Goal: Information Seeking & Learning: Learn about a topic

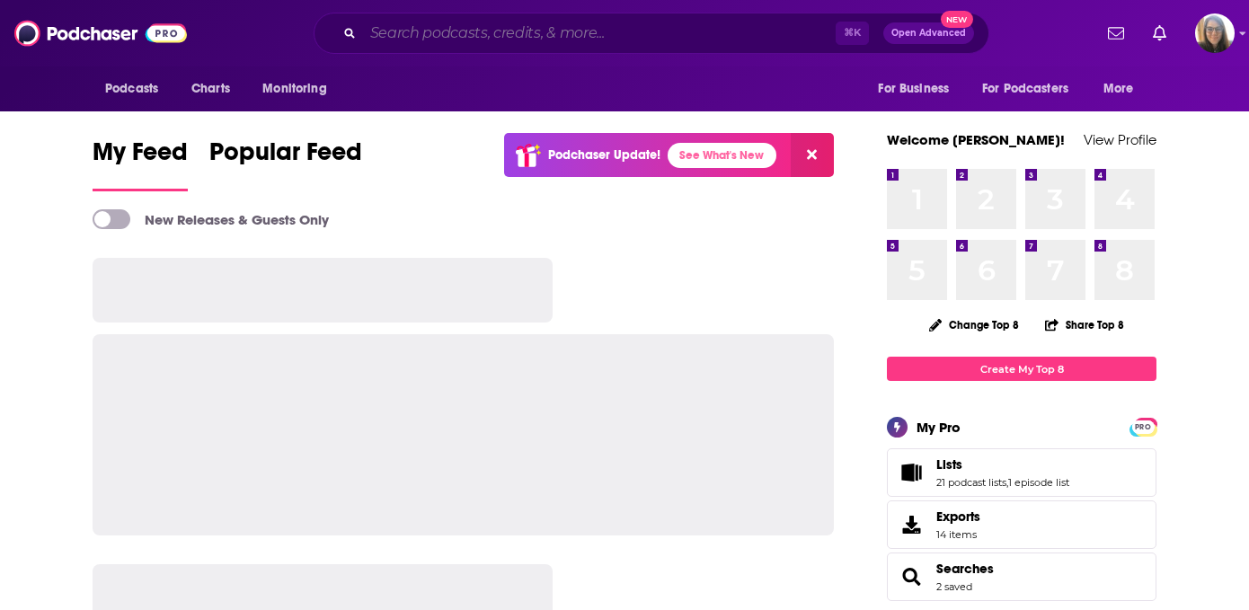
click at [555, 31] on input "Search podcasts, credits, & more..." at bounding box center [599, 33] width 473 height 29
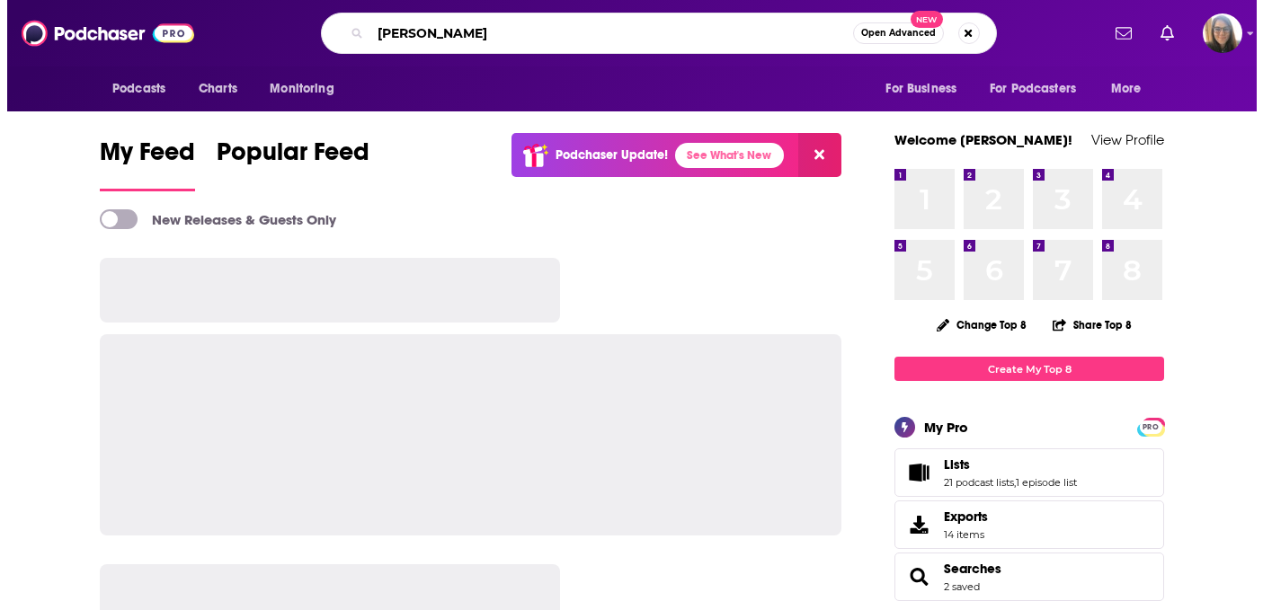
scroll to position [0, 31]
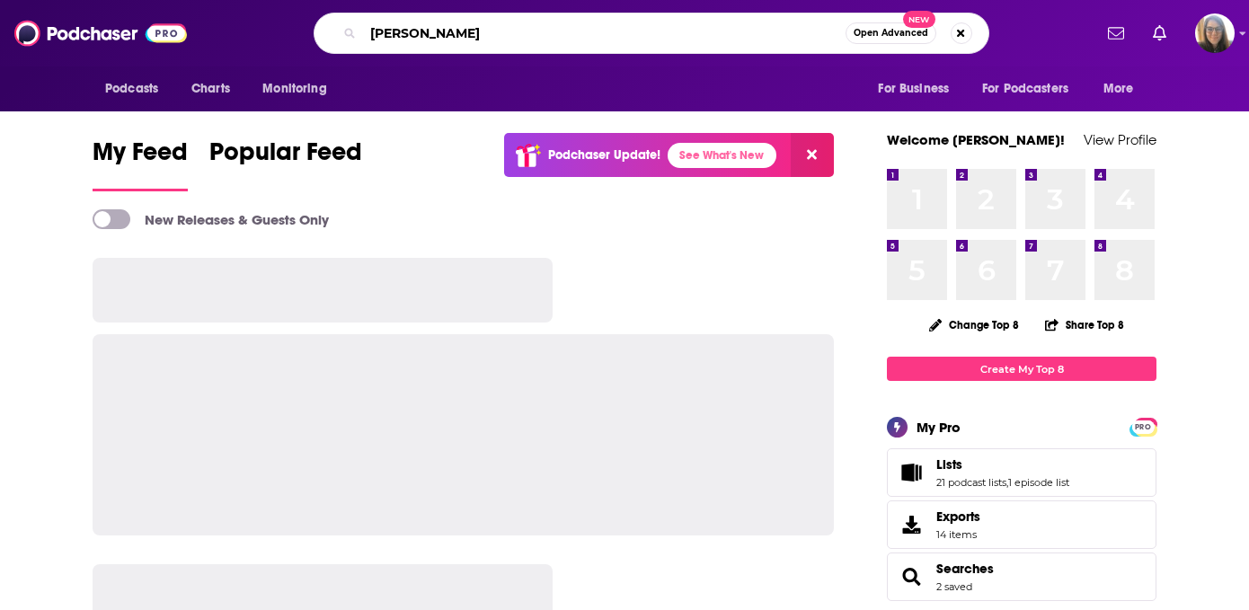
type input "[PERSON_NAME]"
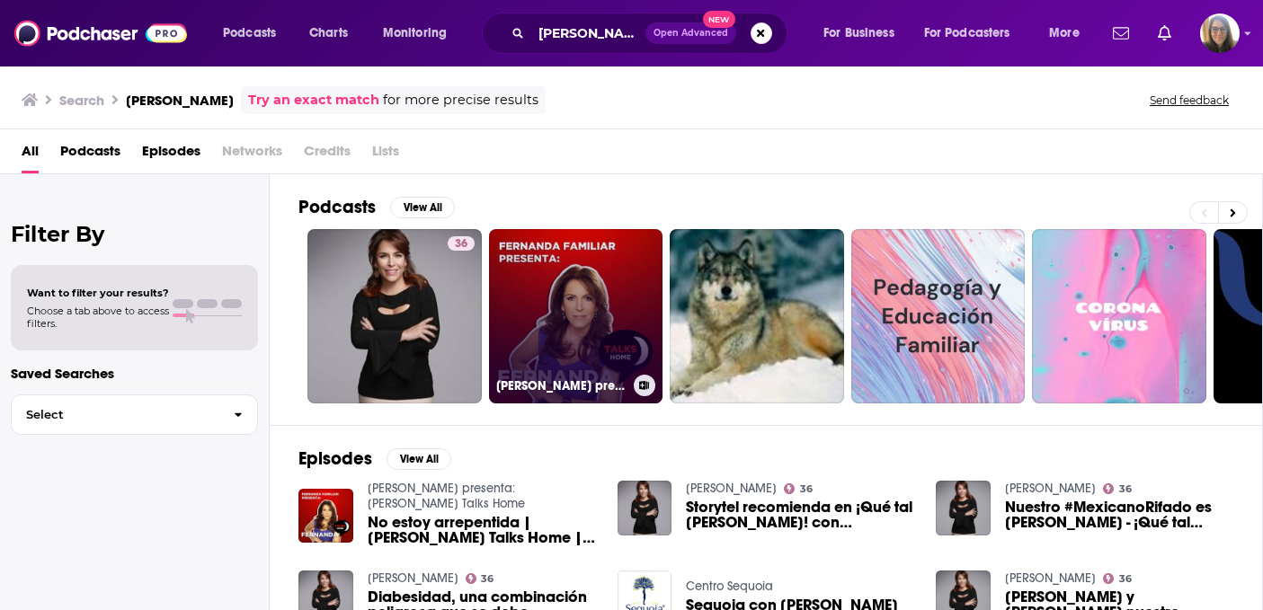
click at [557, 301] on link "[PERSON_NAME] presenta: [PERSON_NAME] Talks Home" at bounding box center [576, 316] width 174 height 174
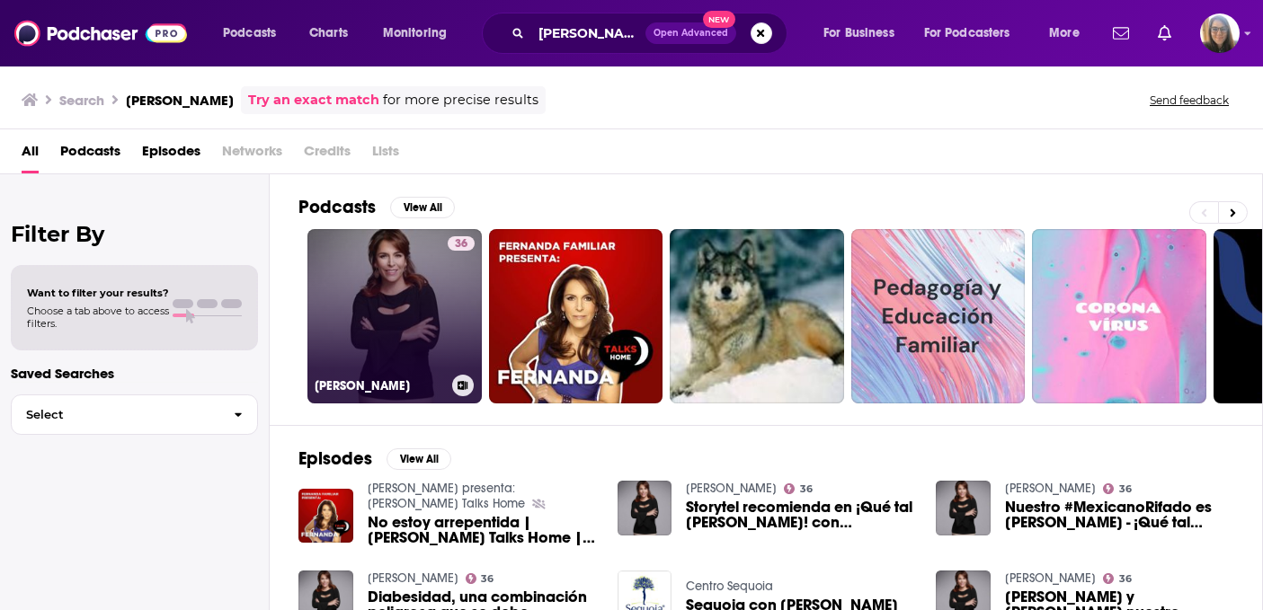
click at [394, 315] on link "36 [PERSON_NAME]" at bounding box center [394, 316] width 174 height 174
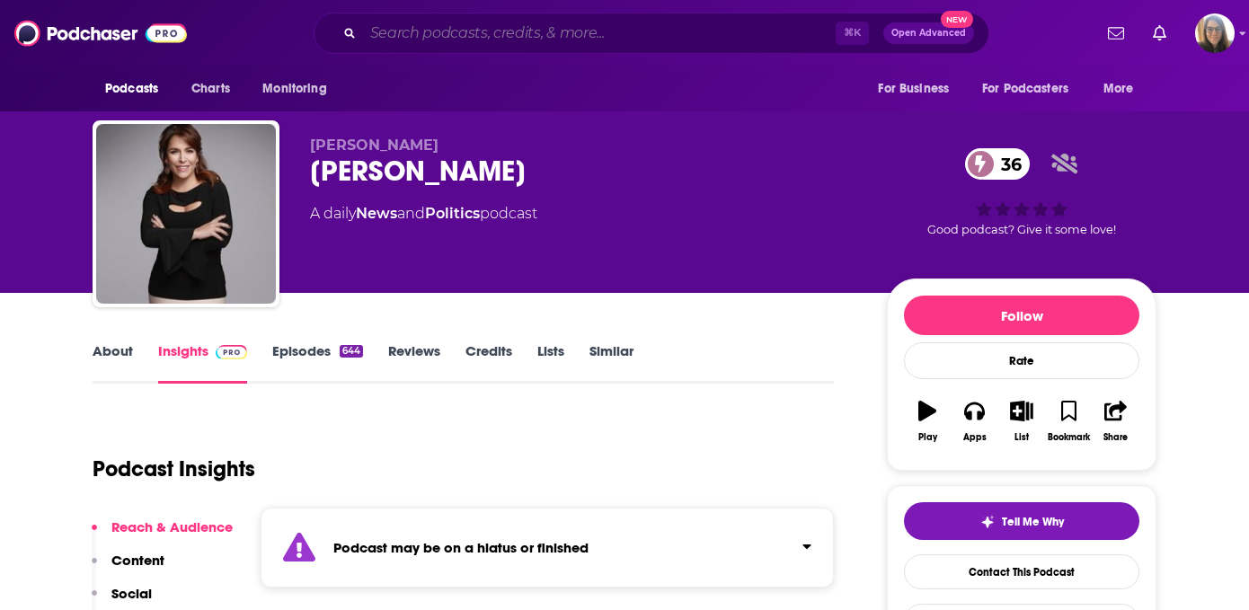
click at [555, 37] on input "Search podcasts, credits, & more..." at bounding box center [599, 33] width 473 height 29
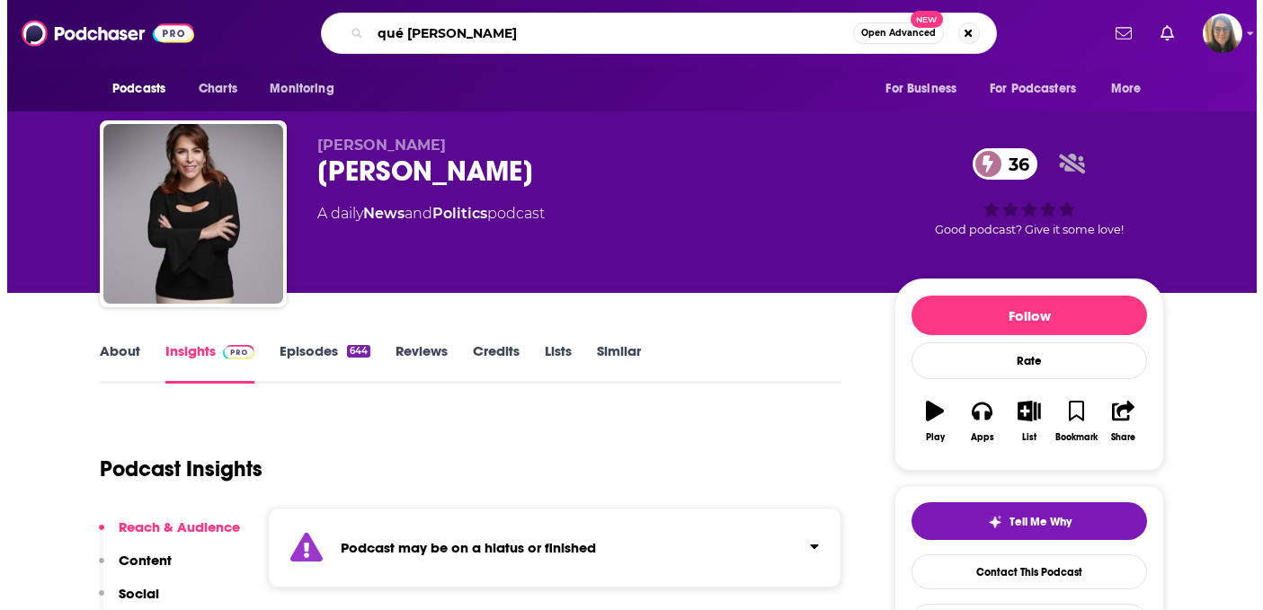
scroll to position [0, 26]
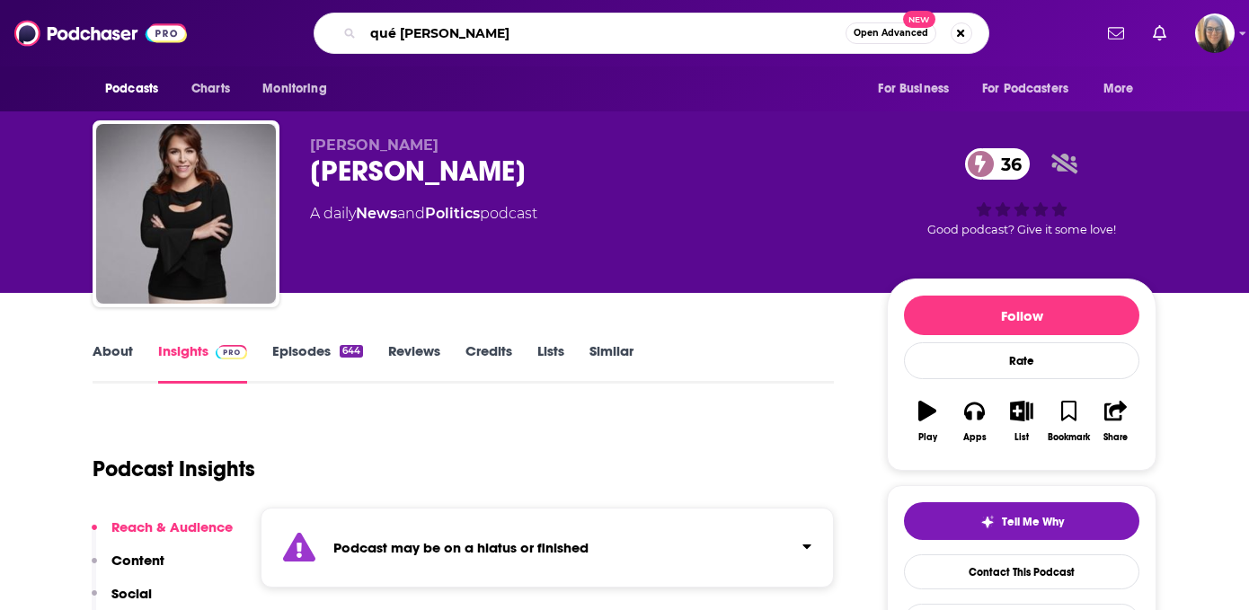
type input "qué tal [PERSON_NAME]"
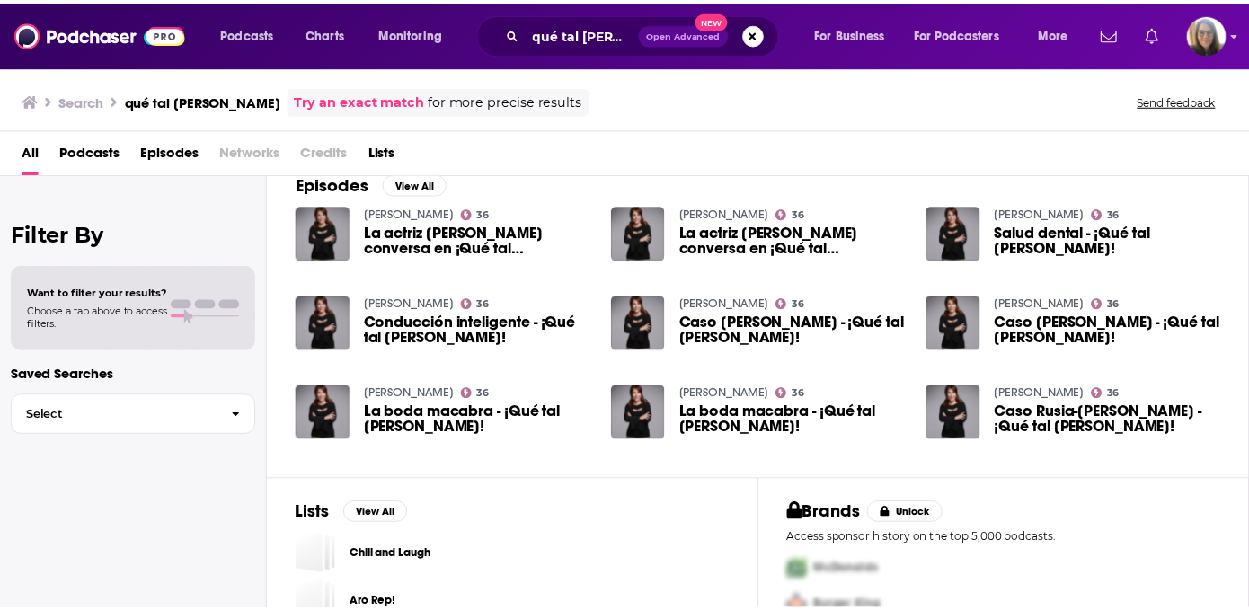
scroll to position [292, 0]
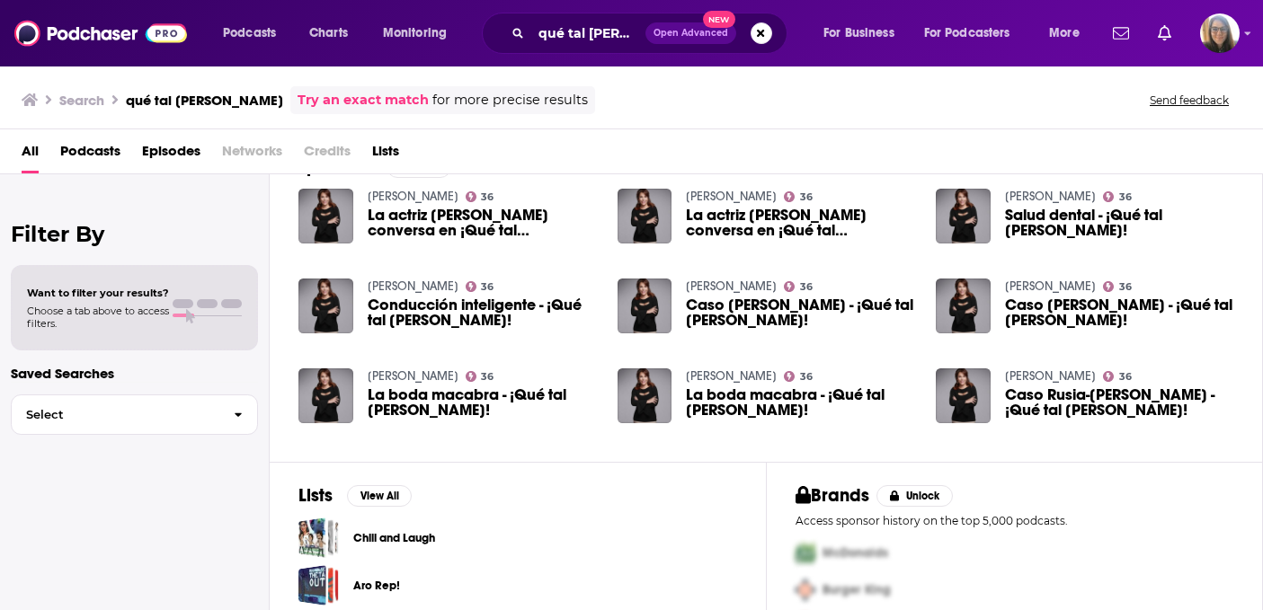
click at [443, 230] on span "La actriz [PERSON_NAME] conversa en ¡Qué tal [PERSON_NAME]!" at bounding box center [482, 223] width 228 height 31
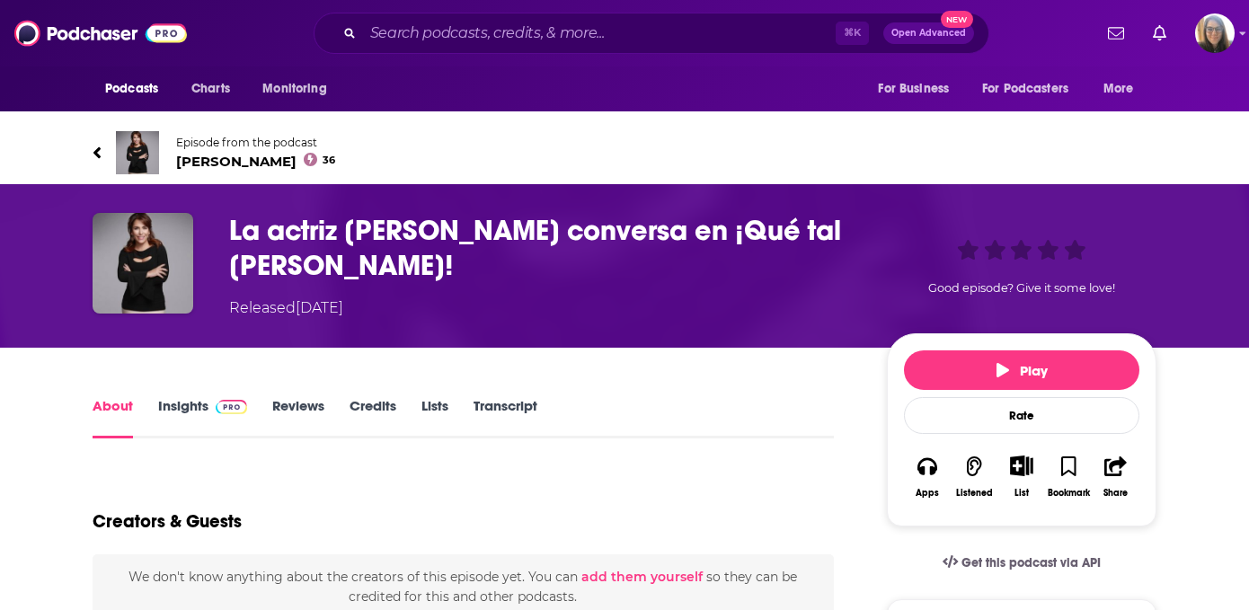
scroll to position [163, 0]
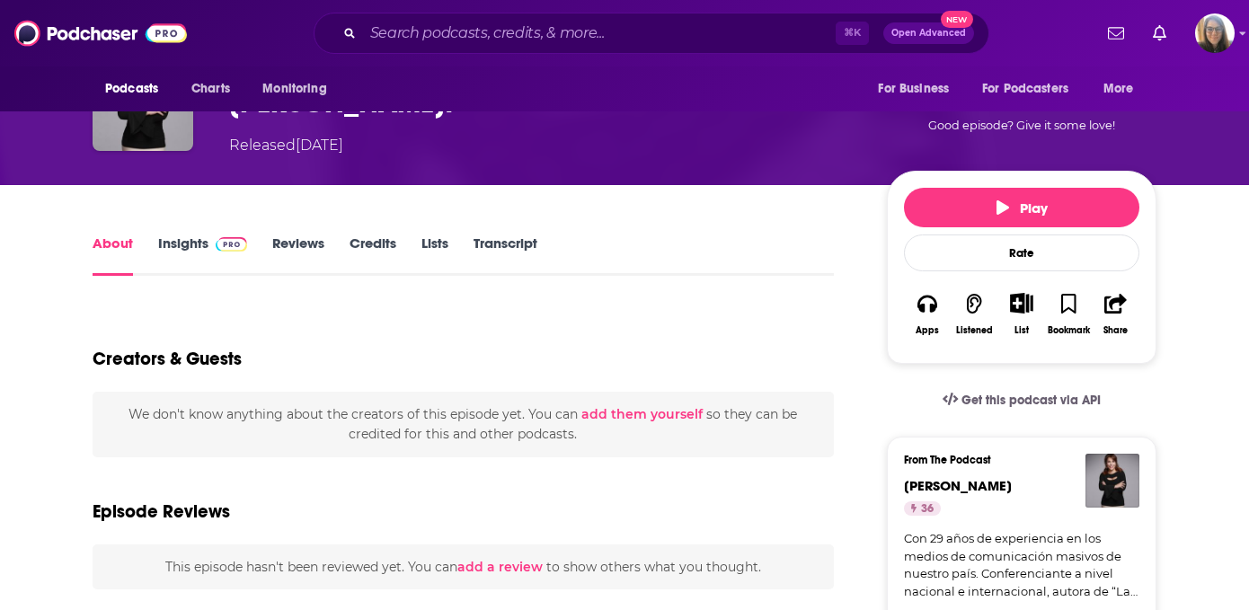
click at [182, 235] on link "Insights" at bounding box center [202, 255] width 89 height 41
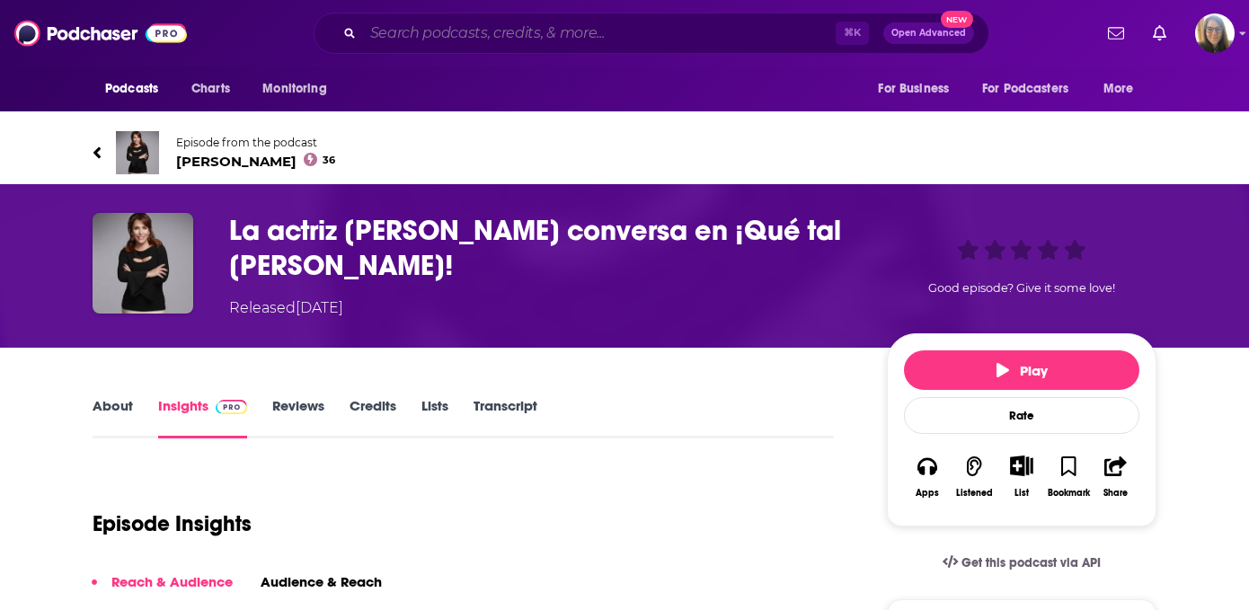
click at [569, 33] on input "Search podcasts, credits, & more..." at bounding box center [599, 33] width 473 height 29
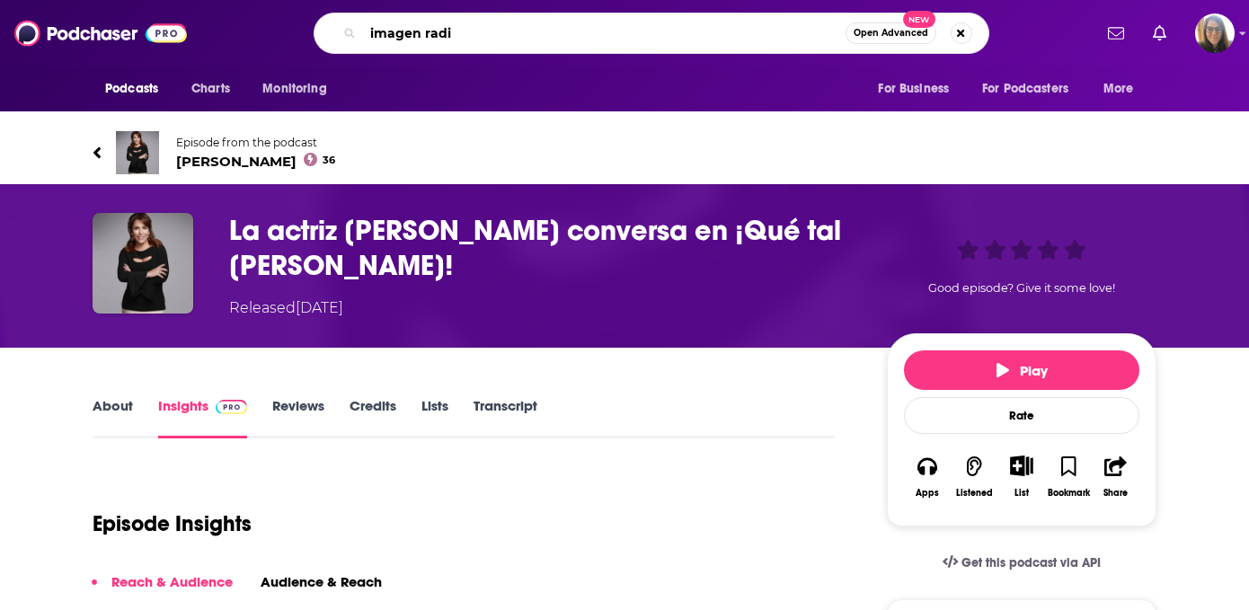
type input "imagen radio"
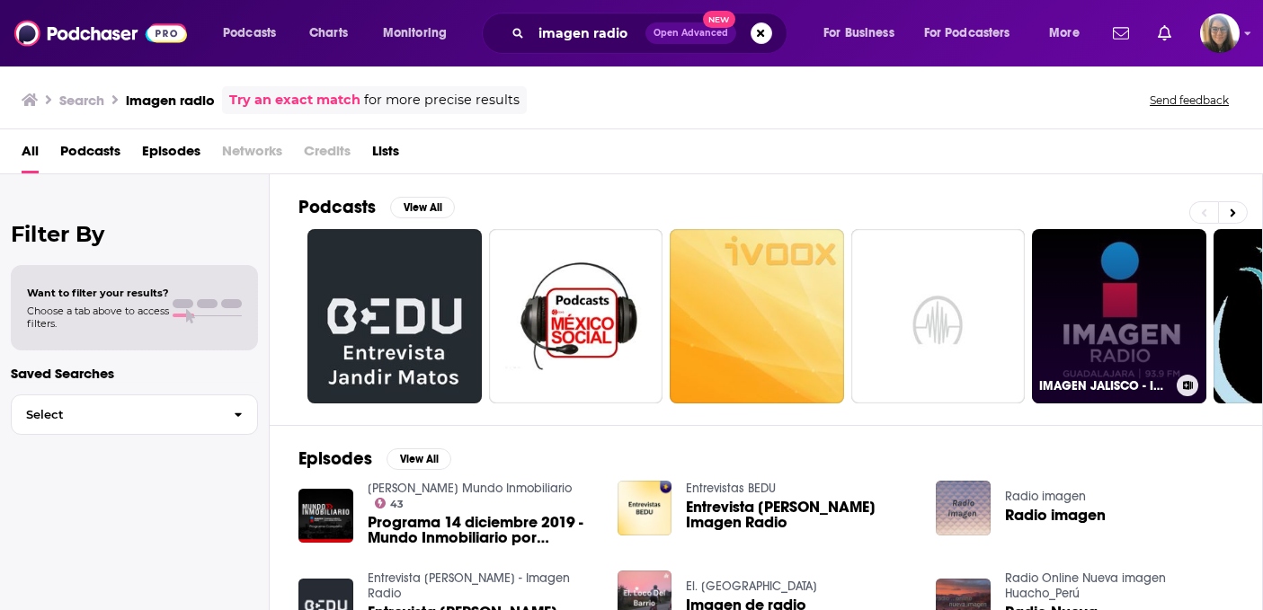
click at [1078, 247] on link "IMAGEN JALISCO - IMAGEN RADIO GDL 93.9FM" at bounding box center [1119, 316] width 174 height 174
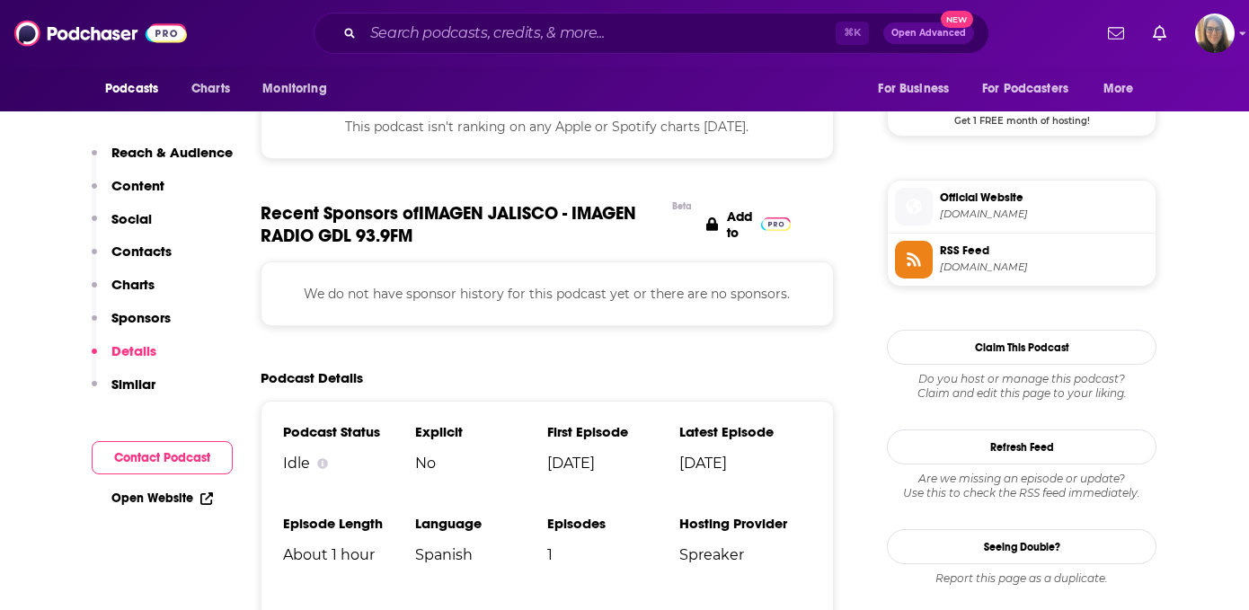
scroll to position [1057, 0]
